Goal: Transaction & Acquisition: Book appointment/travel/reservation

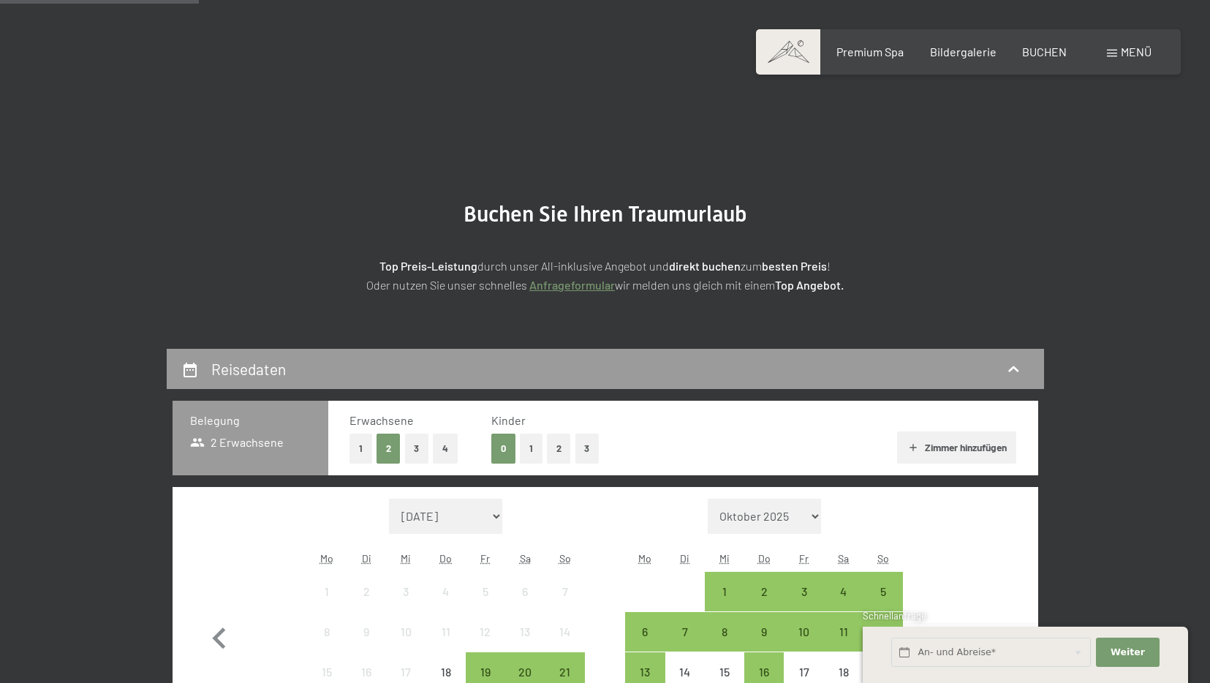
scroll to position [423, 0]
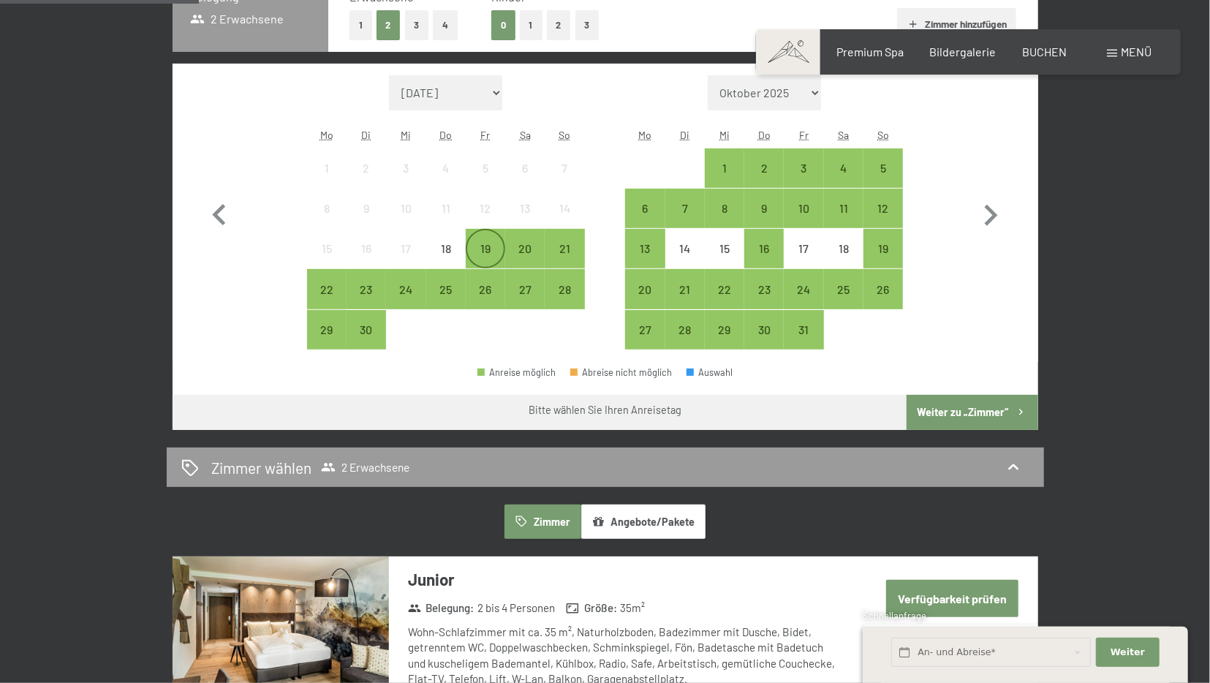
click at [493, 257] on div "19" at bounding box center [485, 261] width 37 height 37
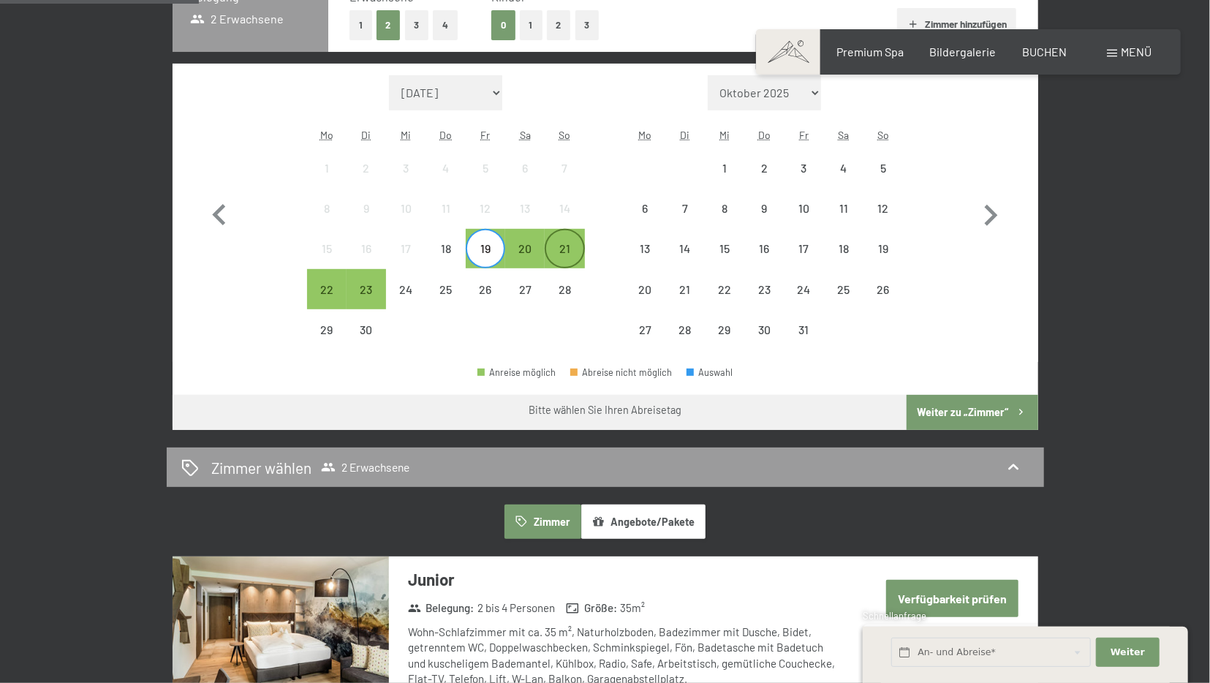
click at [570, 249] on div "21" at bounding box center [564, 261] width 37 height 37
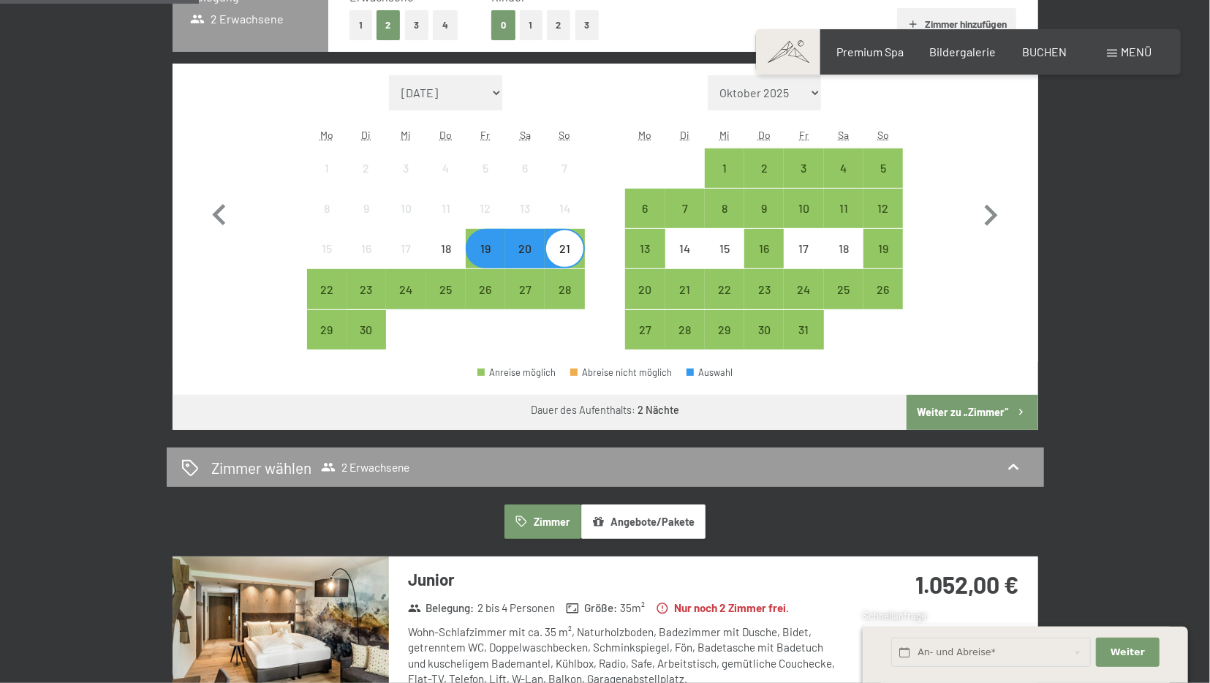
click at [929, 397] on button "Weiter zu „Zimmer“" at bounding box center [972, 412] width 131 height 35
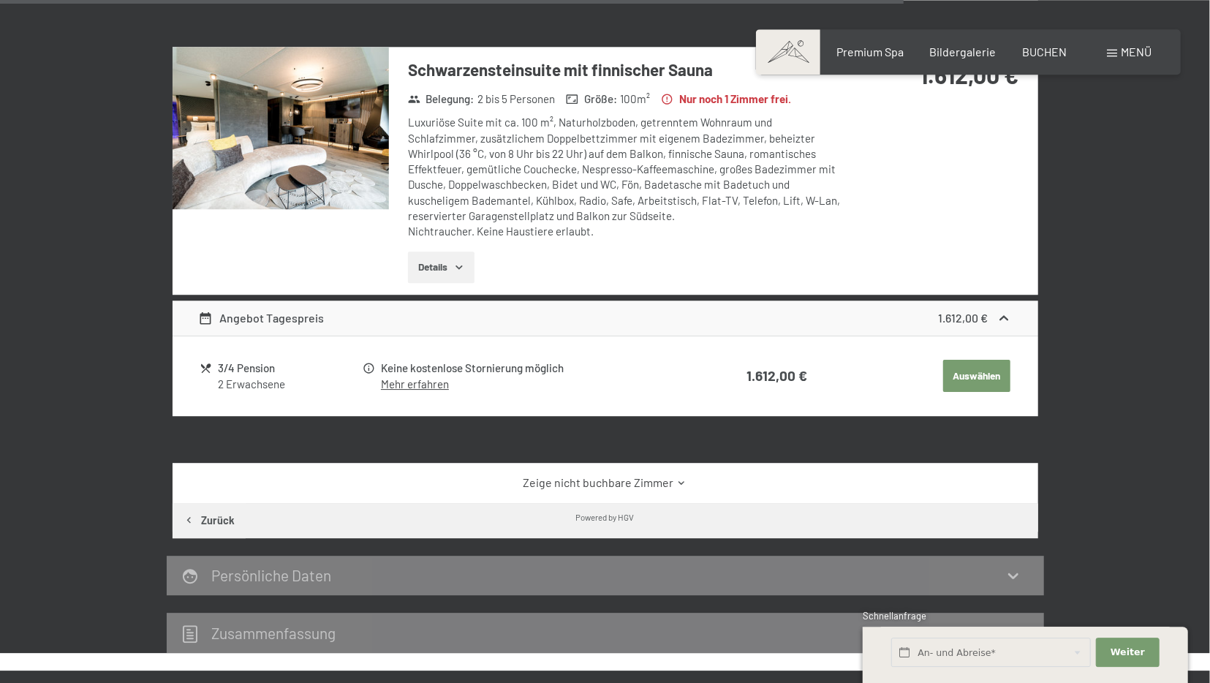
scroll to position [2888, 0]
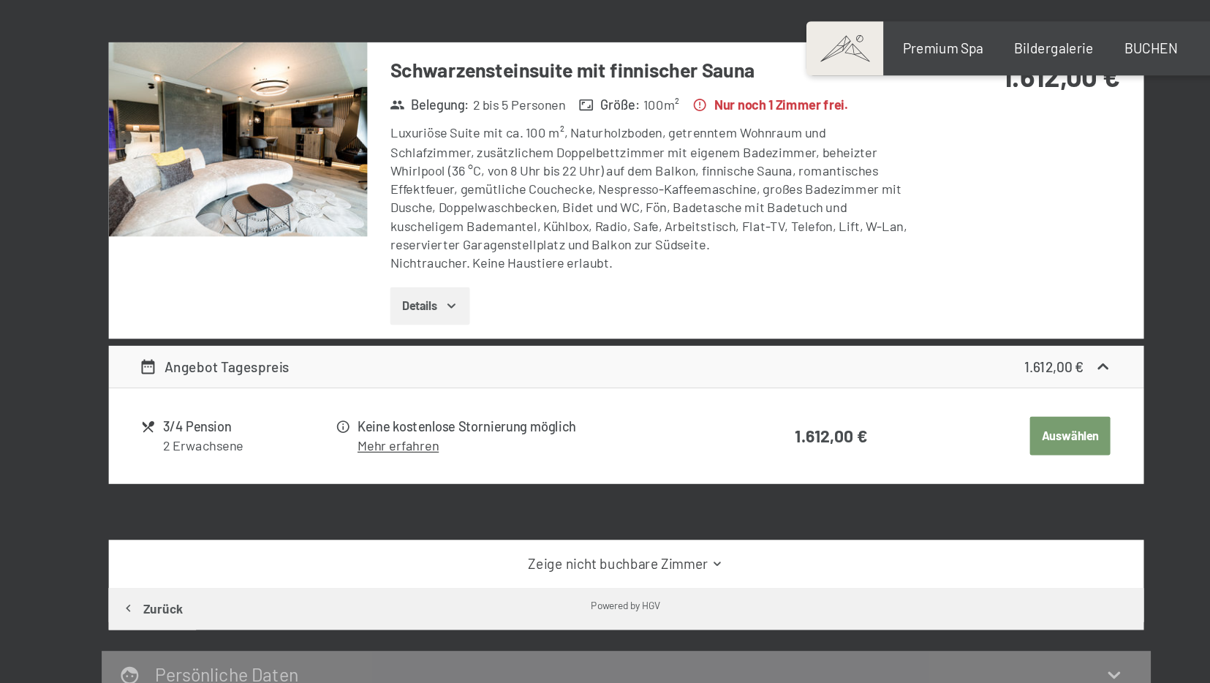
click at [338, 103] on img at bounding box center [281, 128] width 216 height 162
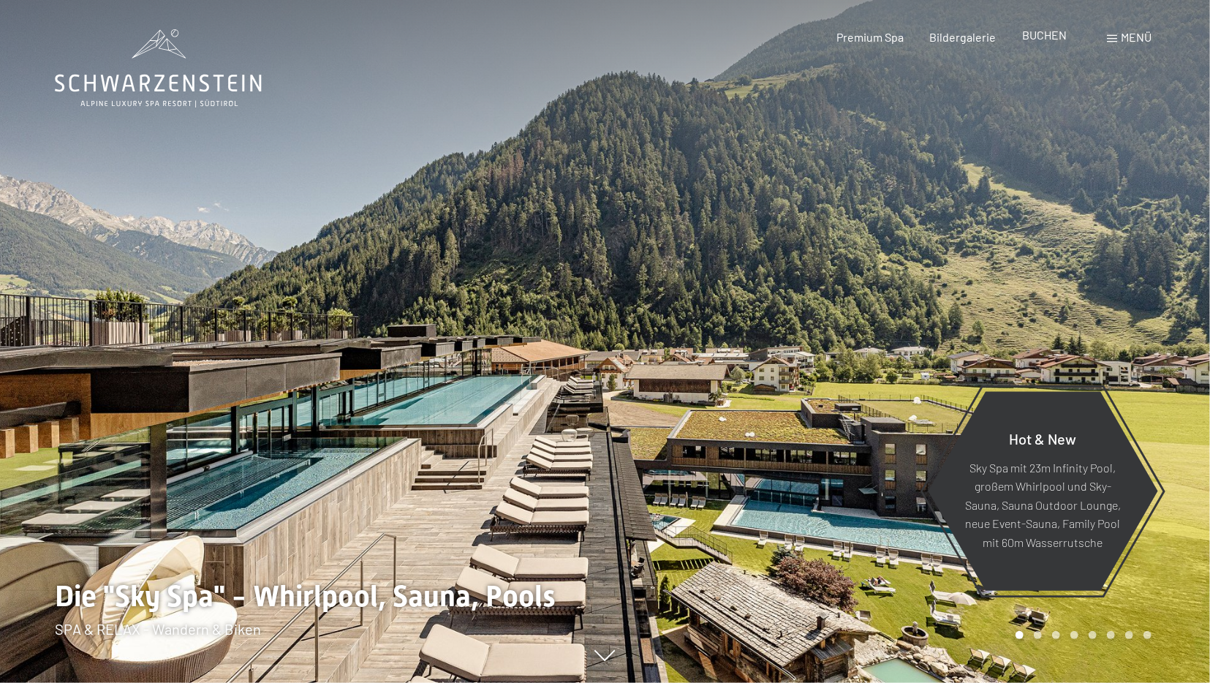
click at [1043, 34] on span "BUCHEN" at bounding box center [1044, 35] width 45 height 14
click at [1050, 39] on span "BUCHEN" at bounding box center [1044, 35] width 45 height 14
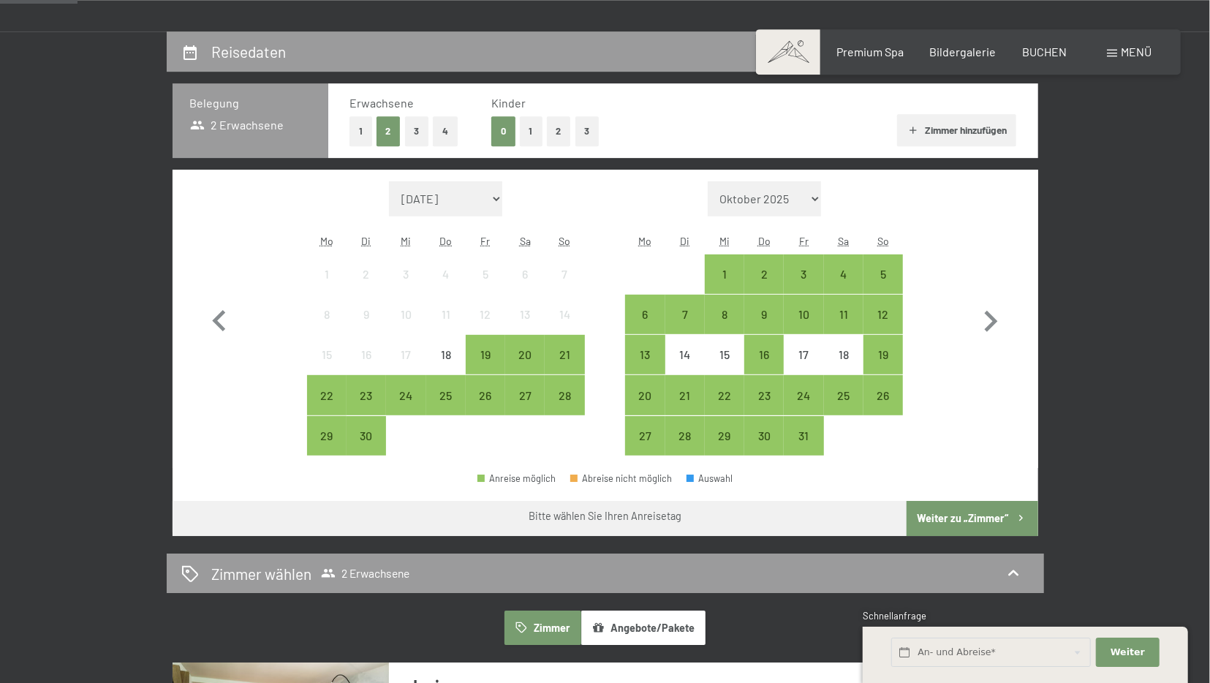
scroll to position [317, 0]
click at [533, 349] on div "20" at bounding box center [525, 354] width 37 height 37
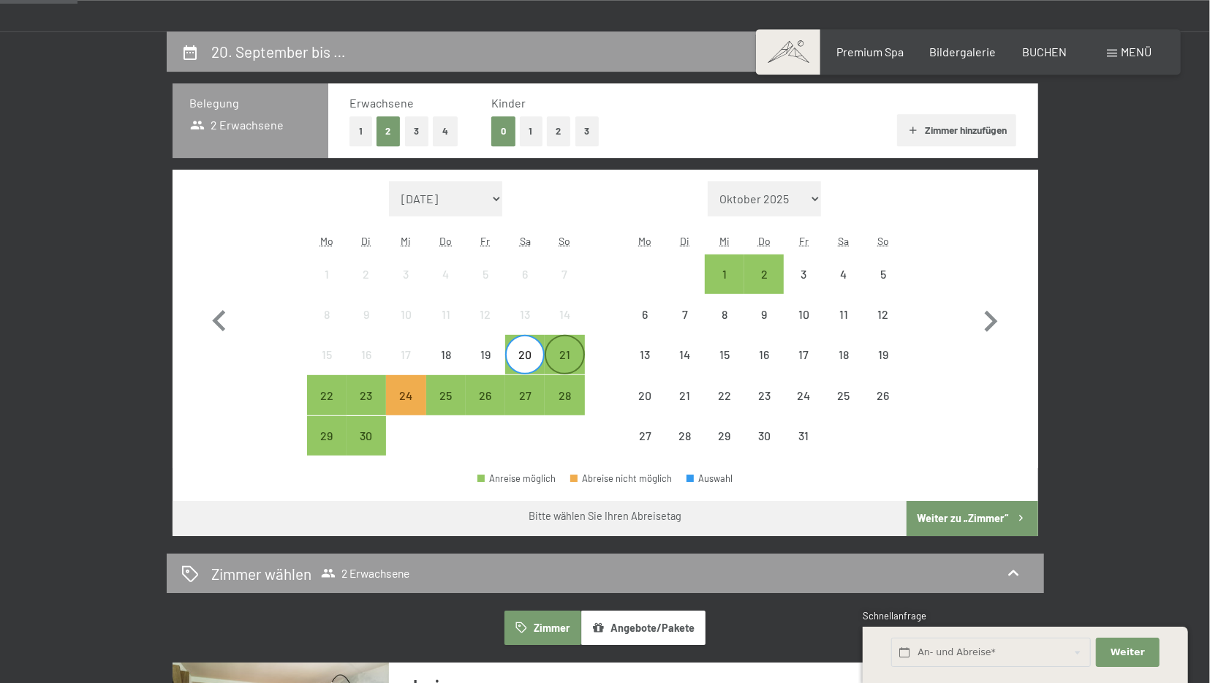
click at [570, 353] on div "21" at bounding box center [564, 367] width 37 height 37
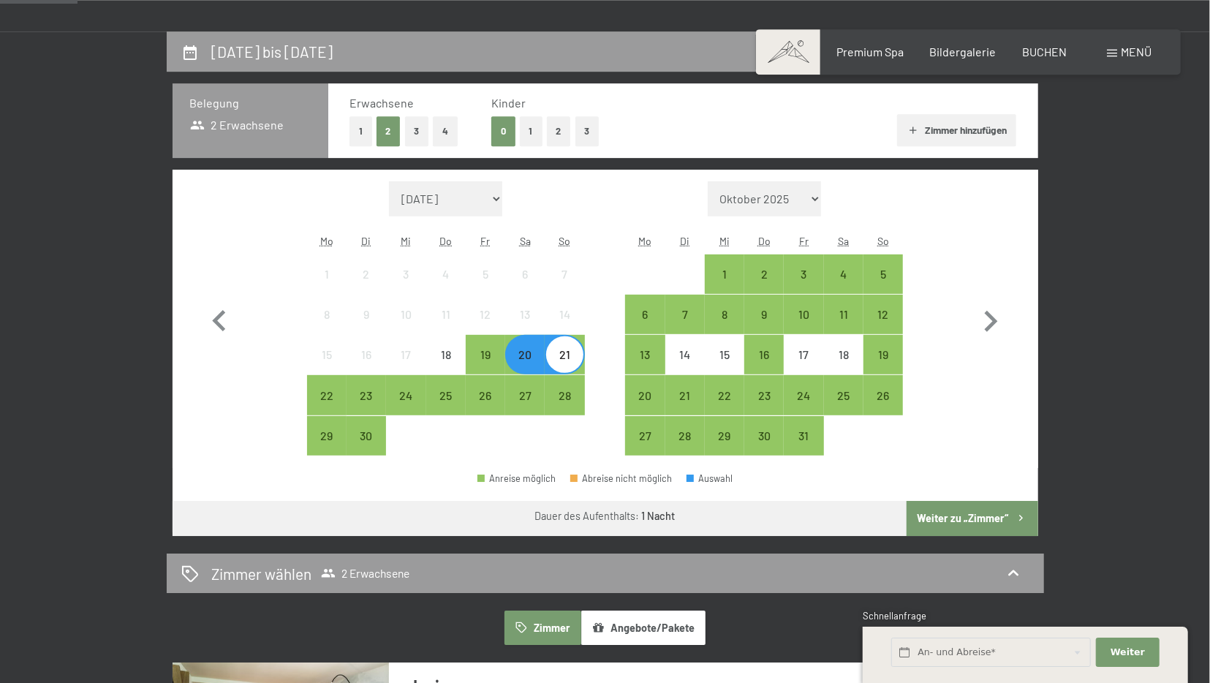
click at [934, 509] on button "Weiter zu „Zimmer“" at bounding box center [972, 518] width 131 height 35
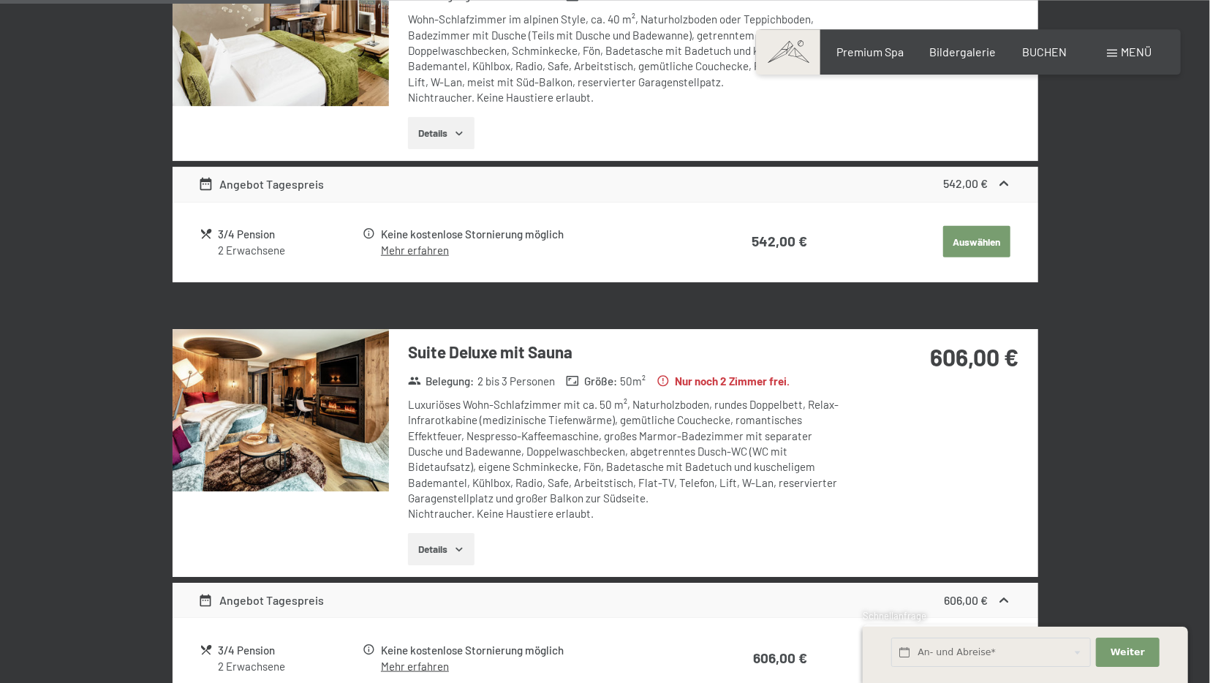
scroll to position [922, 0]
